Goal: Information Seeking & Learning: Learn about a topic

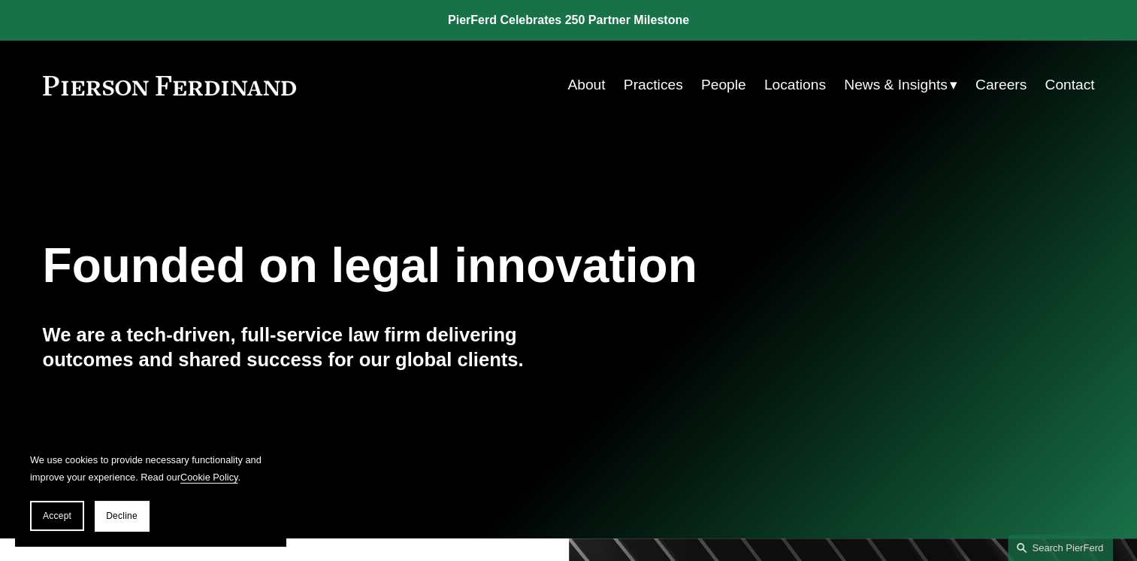
click at [722, 86] on link "People" at bounding box center [723, 85] width 45 height 29
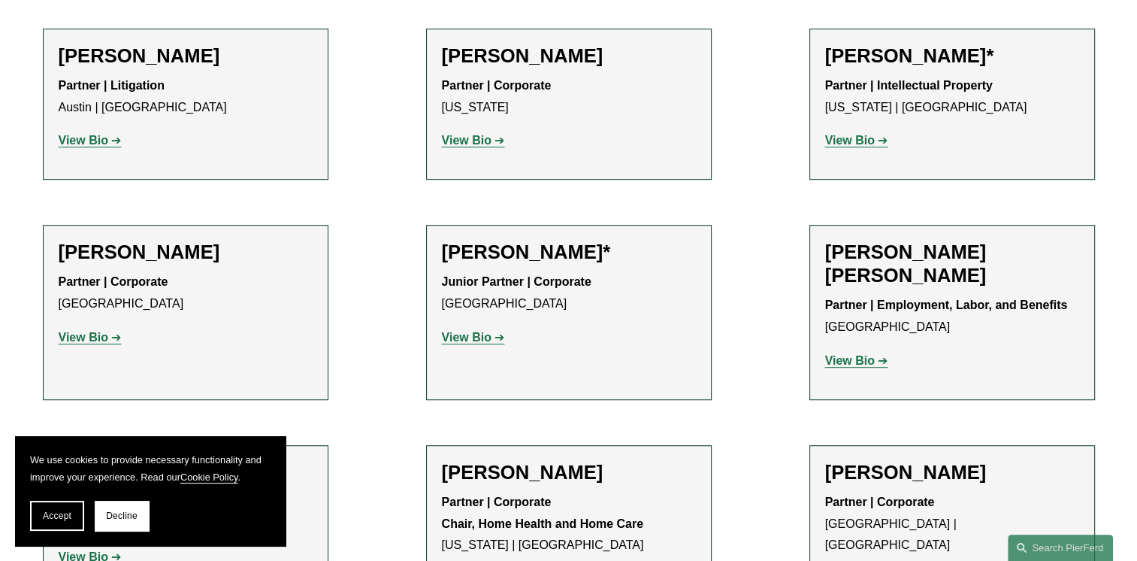
scroll to position [676, 0]
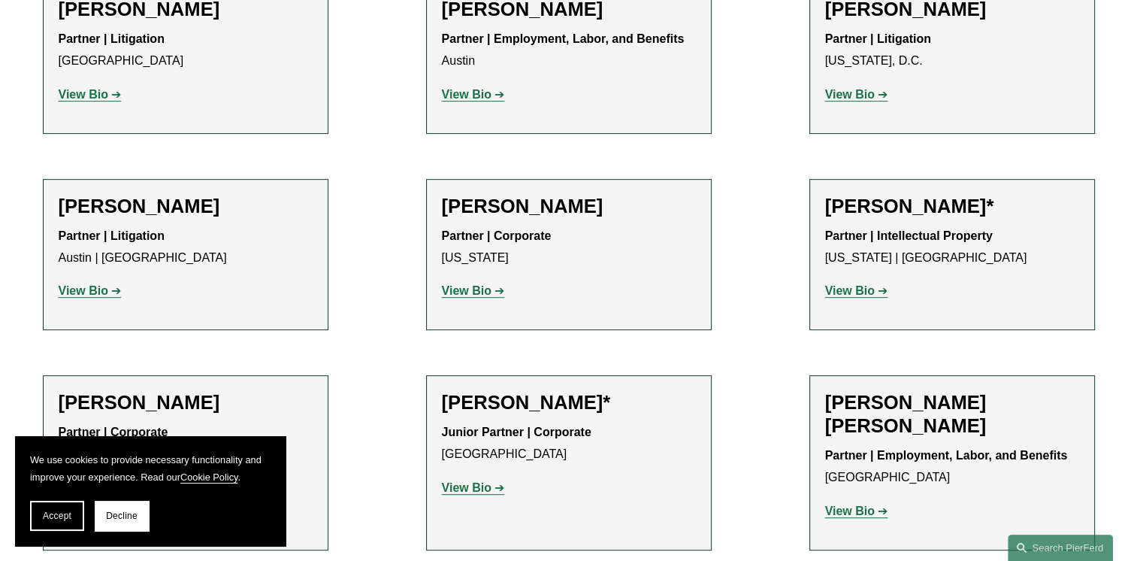
click at [91, 290] on strong "View Bio" at bounding box center [84, 290] width 50 height 13
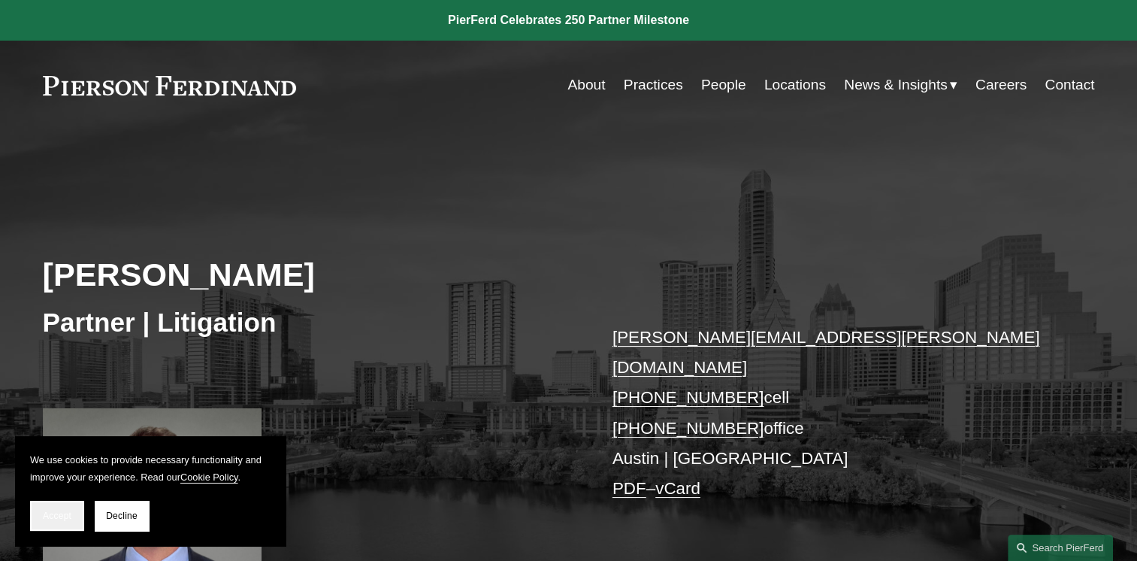
click at [60, 513] on span "Accept" at bounding box center [57, 515] width 29 height 11
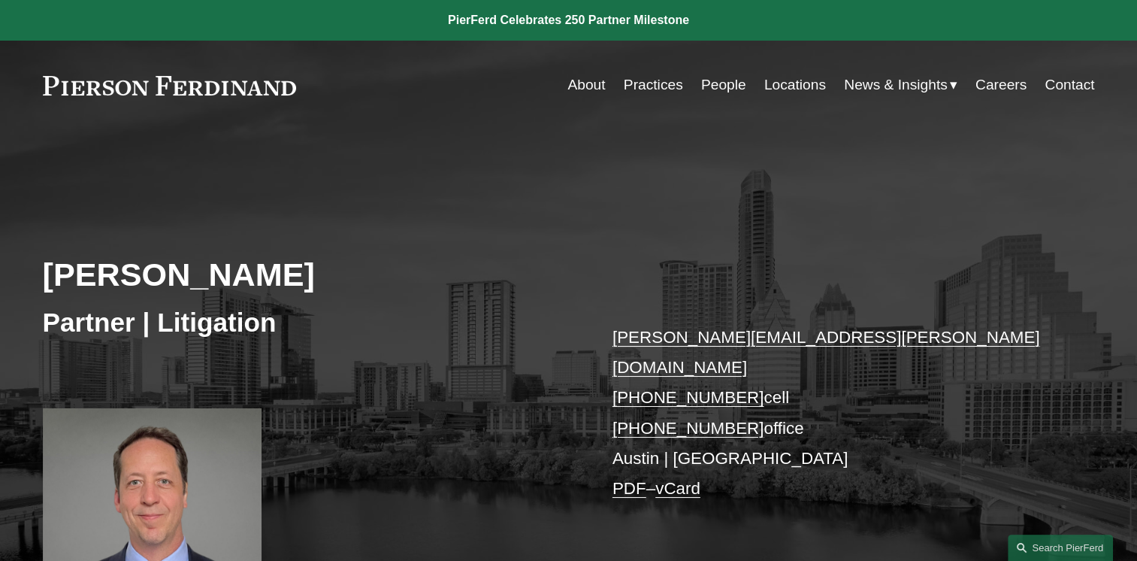
drag, startPoint x: 314, startPoint y: 95, endPoint x: 39, endPoint y: 80, distance: 275.5
click at [39, 80] on div "Skip to Content About Practices People Locations" at bounding box center [568, 85] width 1137 height 89
